Goal: Navigation & Orientation: Find specific page/section

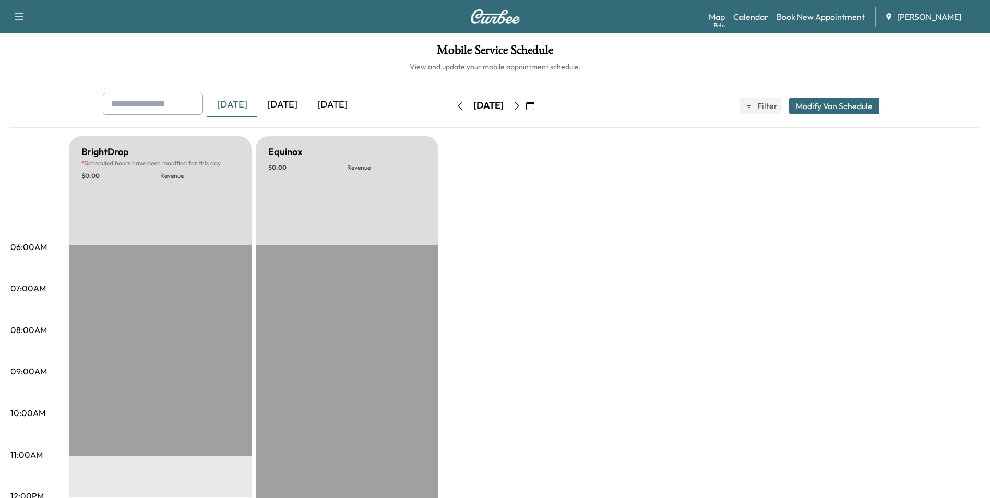
click at [296, 108] on div "[DATE]" at bounding box center [282, 105] width 50 height 24
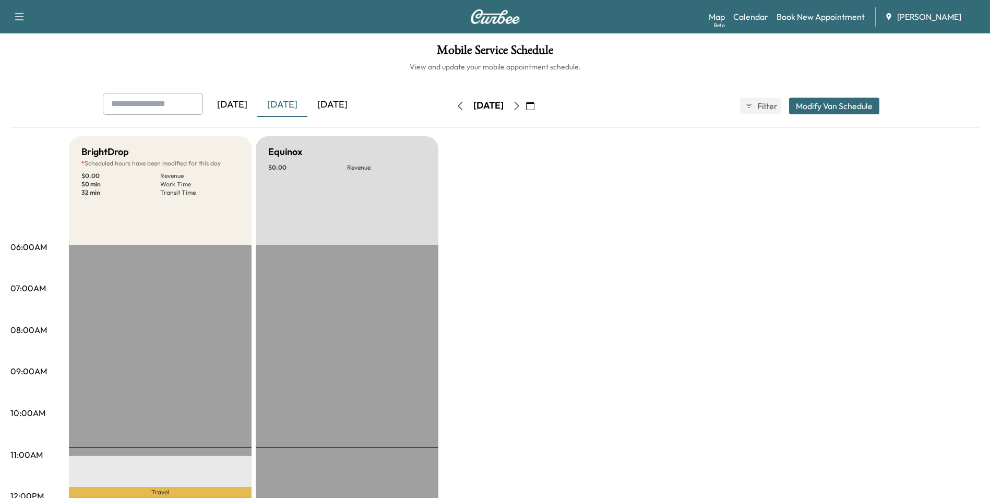
click at [534, 102] on icon "button" at bounding box center [530, 106] width 8 height 8
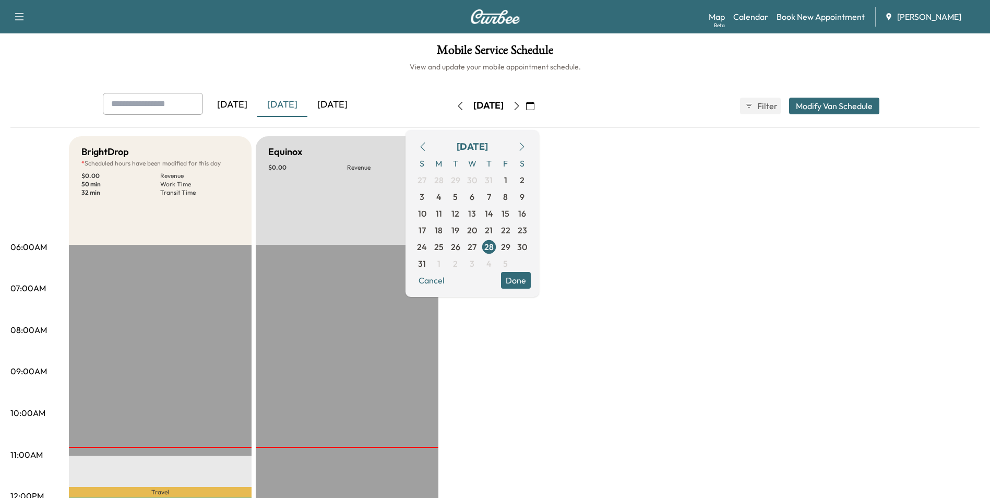
click at [457, 261] on span "2" at bounding box center [455, 263] width 5 height 13
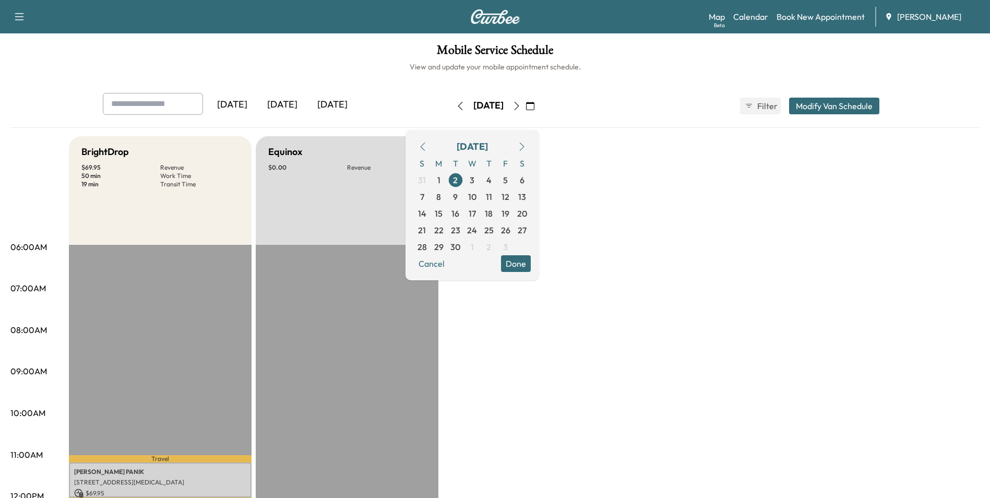
click at [530, 266] on button "Done" at bounding box center [516, 263] width 30 height 17
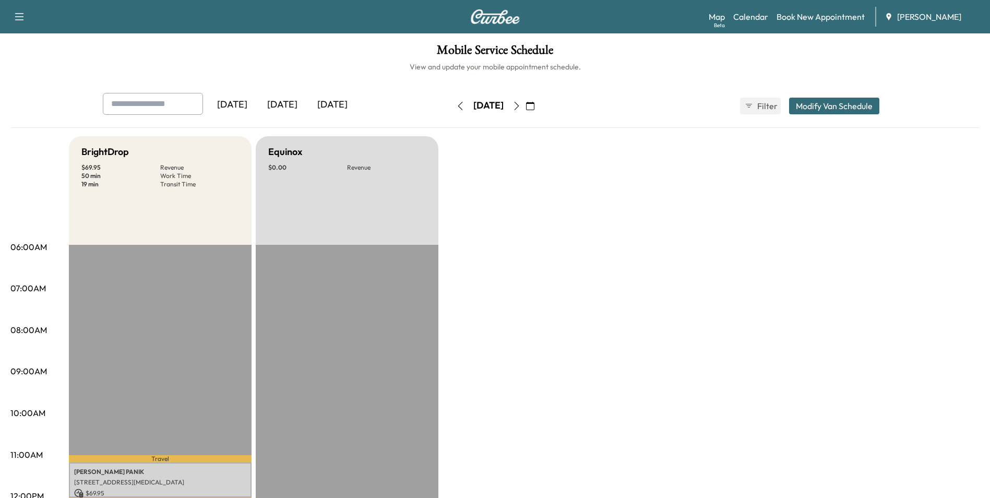
click at [288, 101] on div "[DATE]" at bounding box center [282, 105] width 50 height 24
